Goal: Transaction & Acquisition: Book appointment/travel/reservation

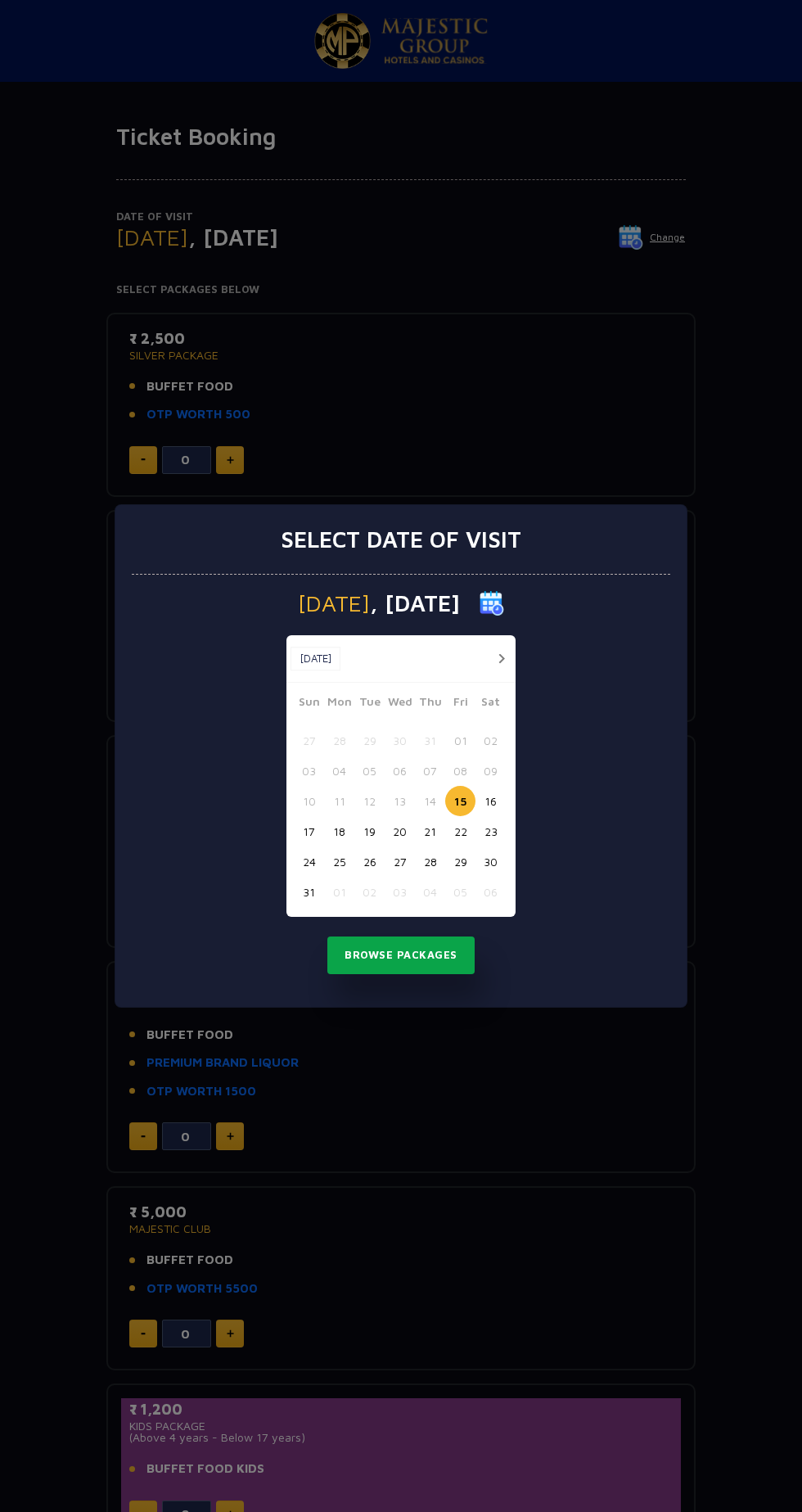
click at [421, 955] on button "Browse Packages" at bounding box center [400, 954] width 147 height 38
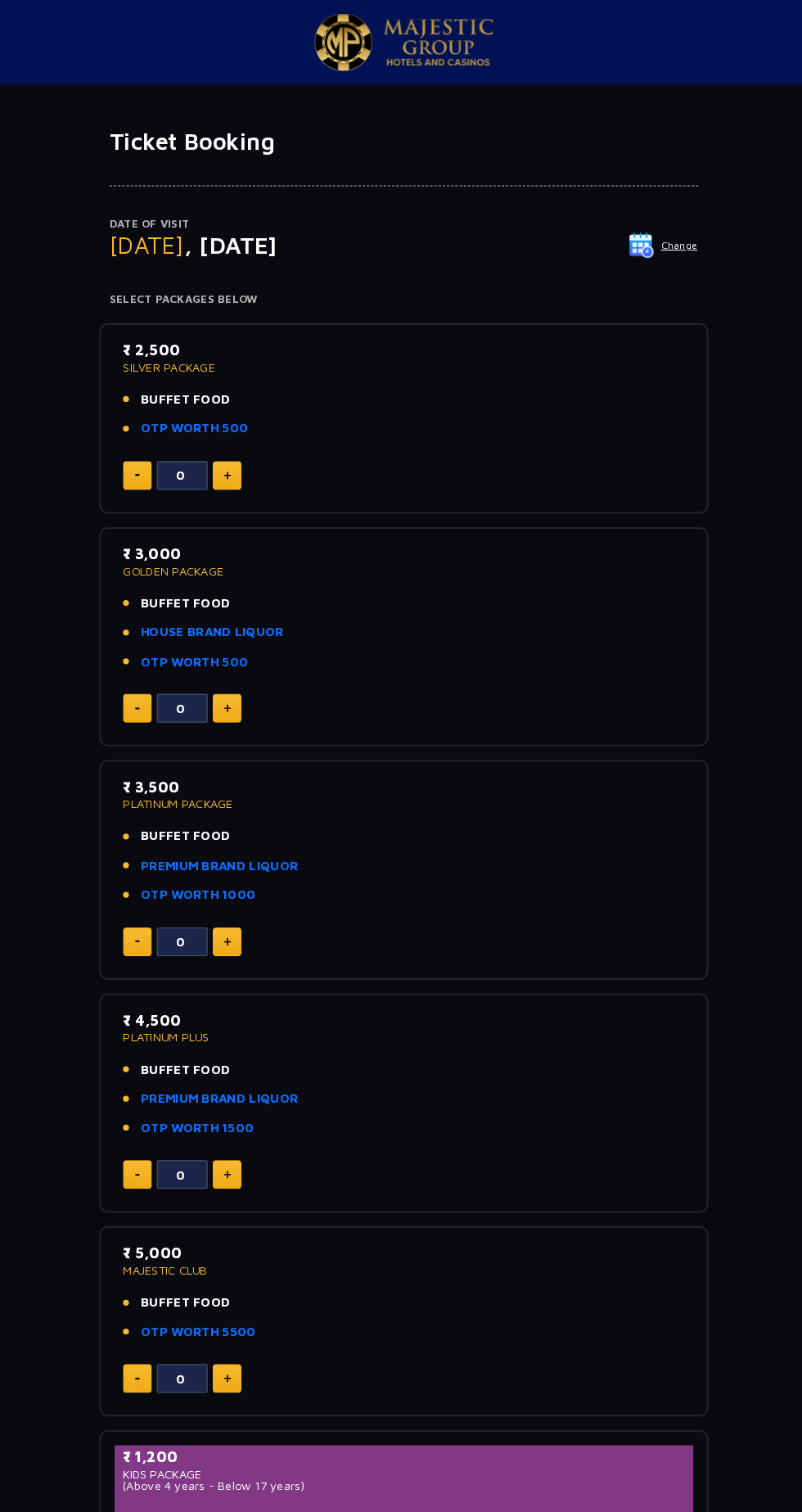
click at [191, 389] on span "BUFFET FOOD" at bounding box center [190, 386] width 87 height 18
click at [168, 353] on p "SILVER PACKAGE" at bounding box center [401, 355] width 544 height 12
click at [171, 335] on p "₹ 2,500" at bounding box center [401, 338] width 544 height 22
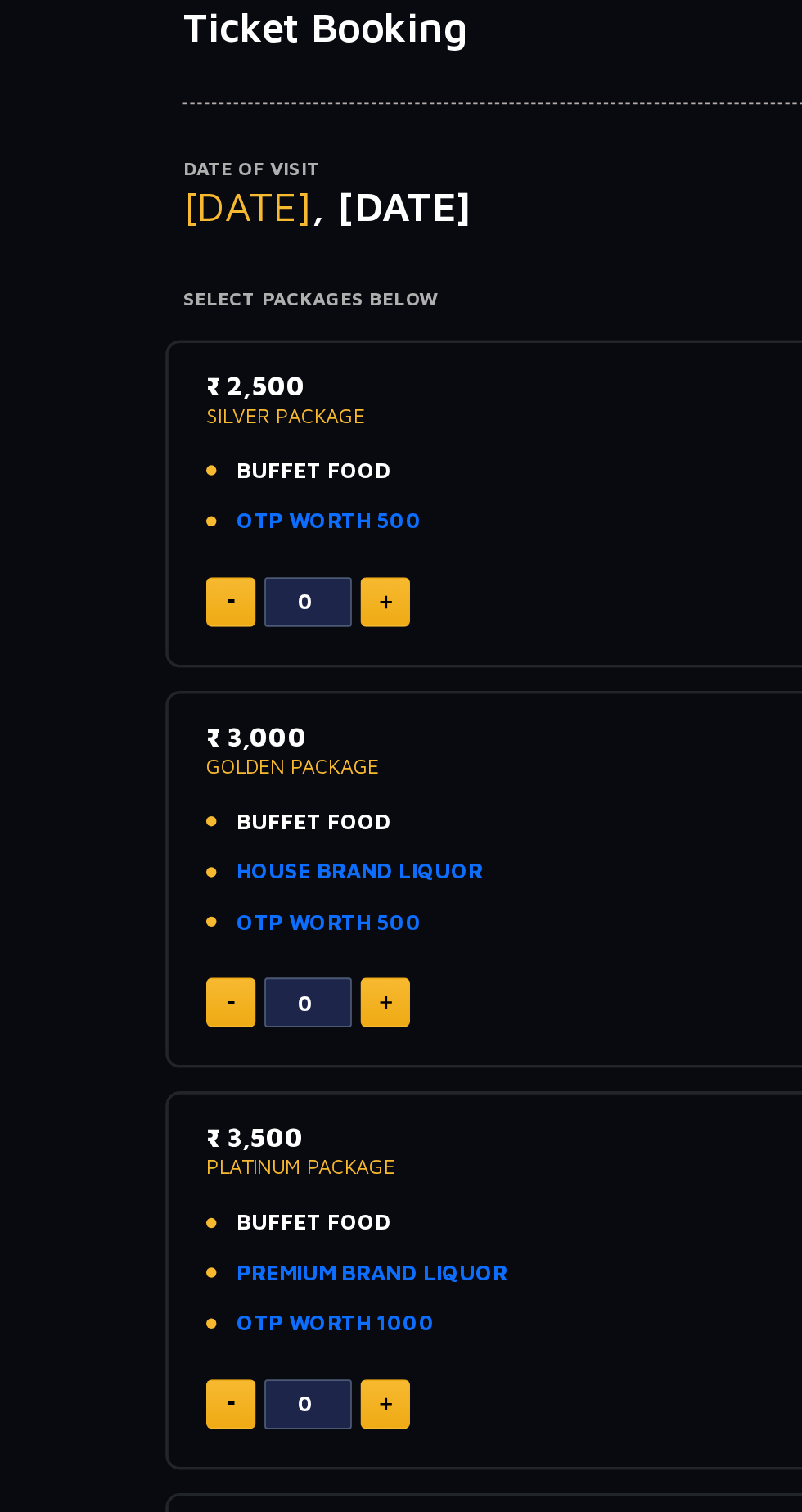
click at [167, 331] on p "₹ 2,500" at bounding box center [401, 338] width 544 height 22
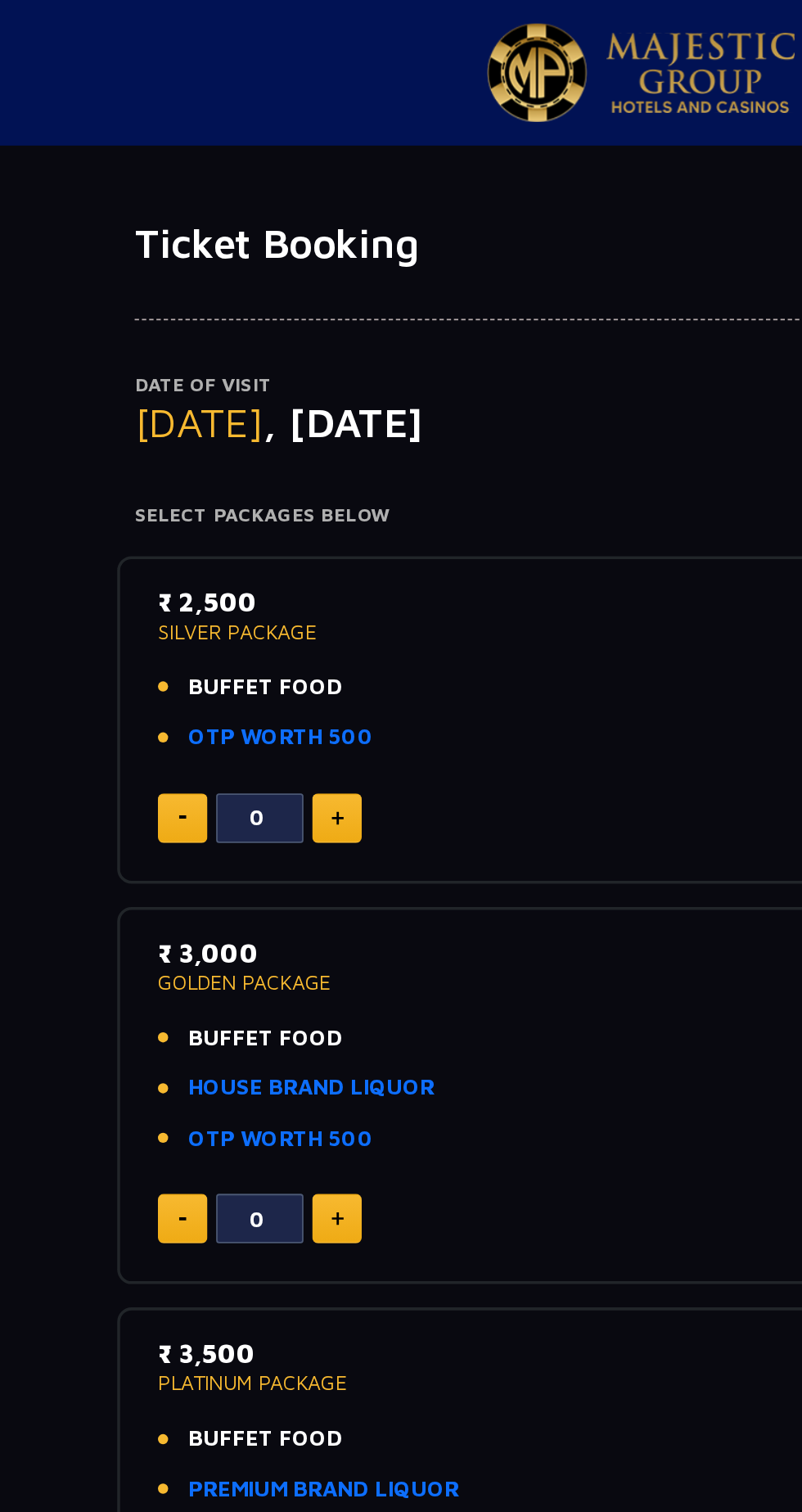
click at [237, 450] on button at bounding box center [230, 459] width 28 height 28
click at [235, 448] on button at bounding box center [230, 459] width 28 height 28
click at [232, 456] on img at bounding box center [231, 460] width 8 height 8
click at [231, 458] on img at bounding box center [231, 460] width 8 height 8
type input "4"
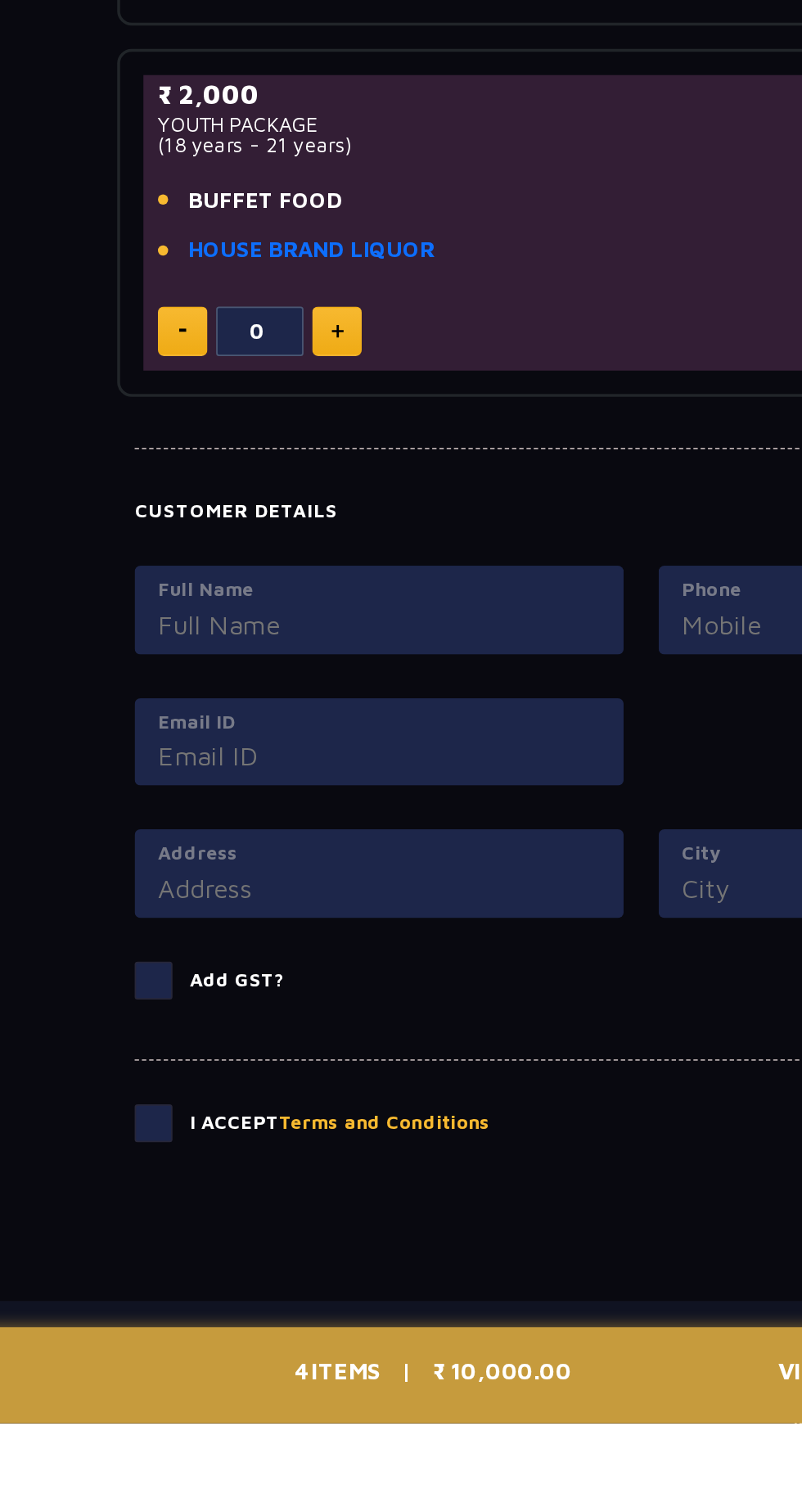
scroll to position [846, 0]
